Goal: Task Accomplishment & Management: Manage account settings

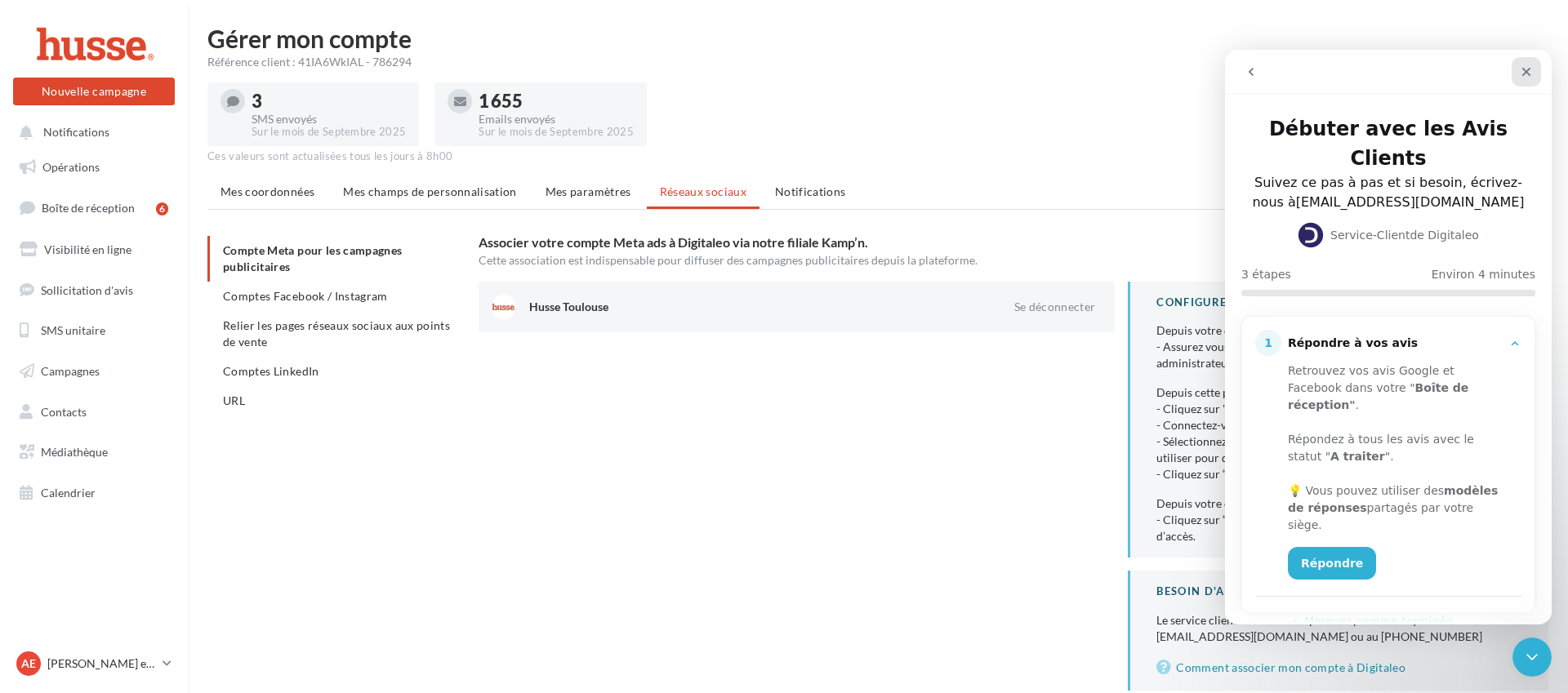
click at [1526, 66] on icon "Fermer" at bounding box center [1526, 71] width 13 height 13
